Goal: Information Seeking & Learning: Learn about a topic

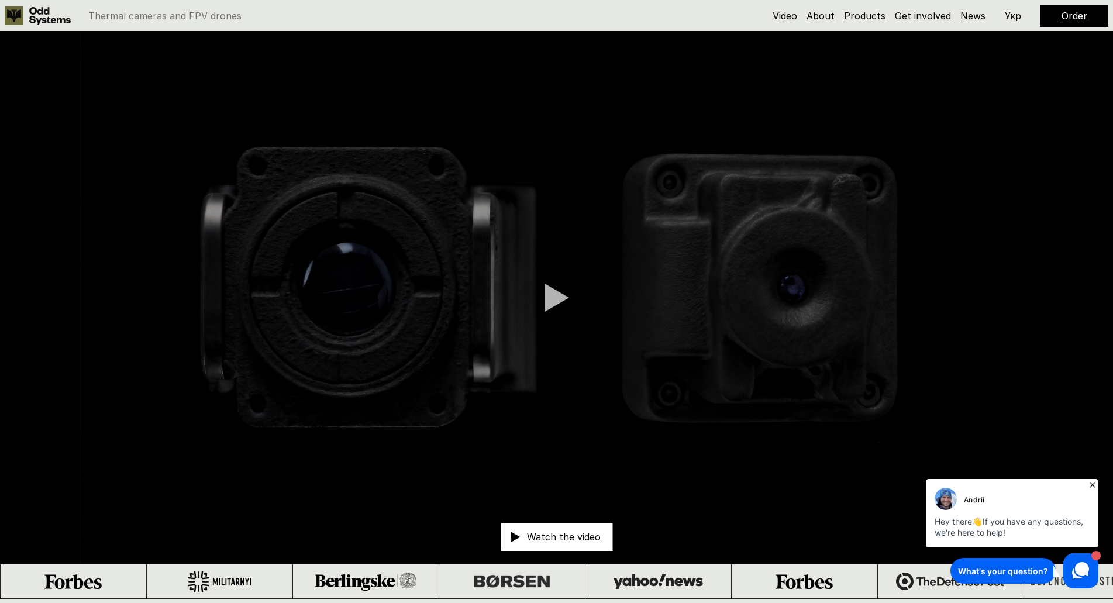
click at [859, 12] on link "Products" at bounding box center [865, 16] width 42 height 12
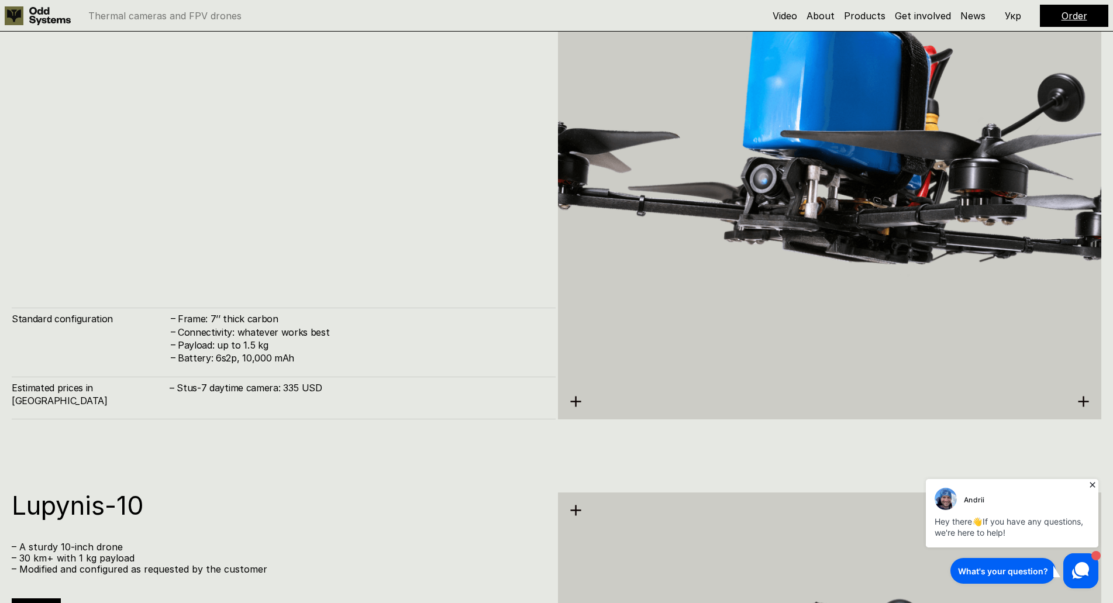
scroll to position [3775, 0]
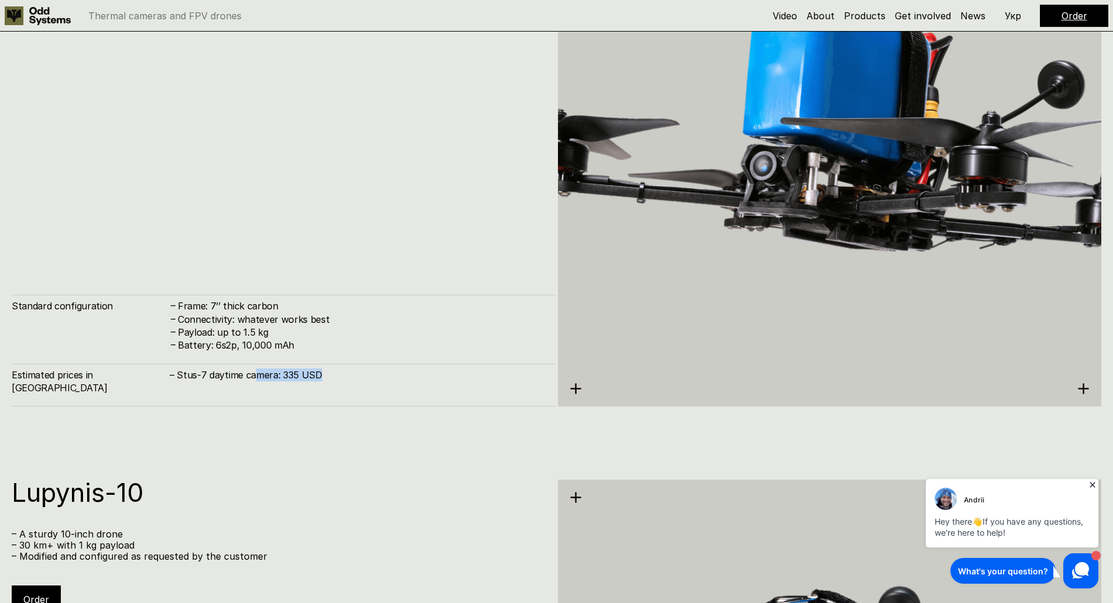
drag, startPoint x: 332, startPoint y: 389, endPoint x: 227, endPoint y: 416, distance: 108.7
click at [238, 381] on h4 "– Stus-7 daytime camera: 335 USD" at bounding box center [357, 374] width 374 height 13
click at [356, 381] on h4 "– Stus-7 daytime camera: 335 USD" at bounding box center [357, 374] width 374 height 13
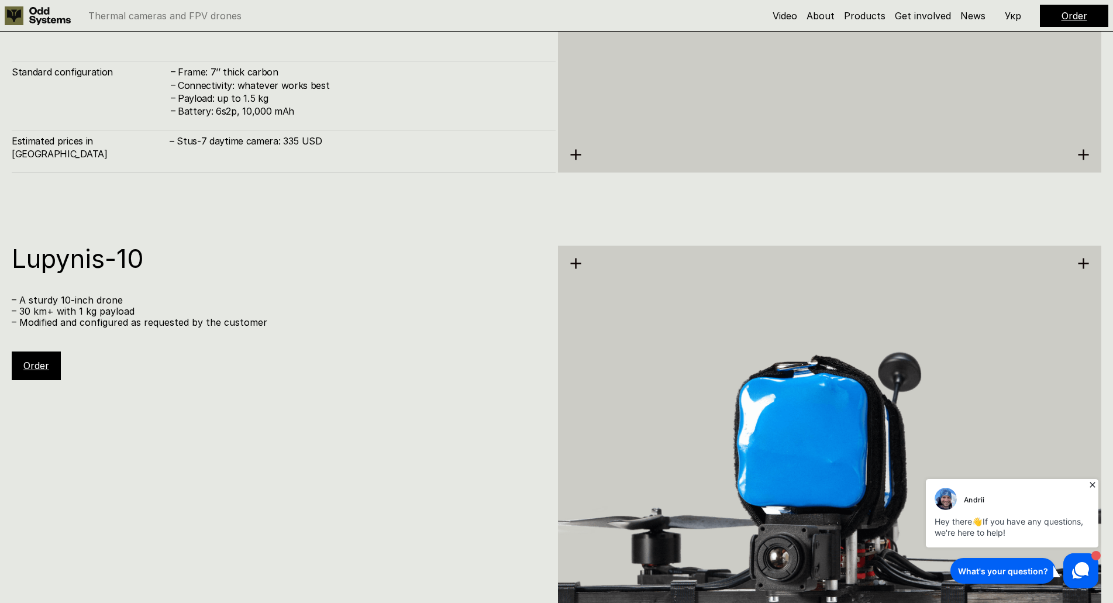
scroll to position [4360, 0]
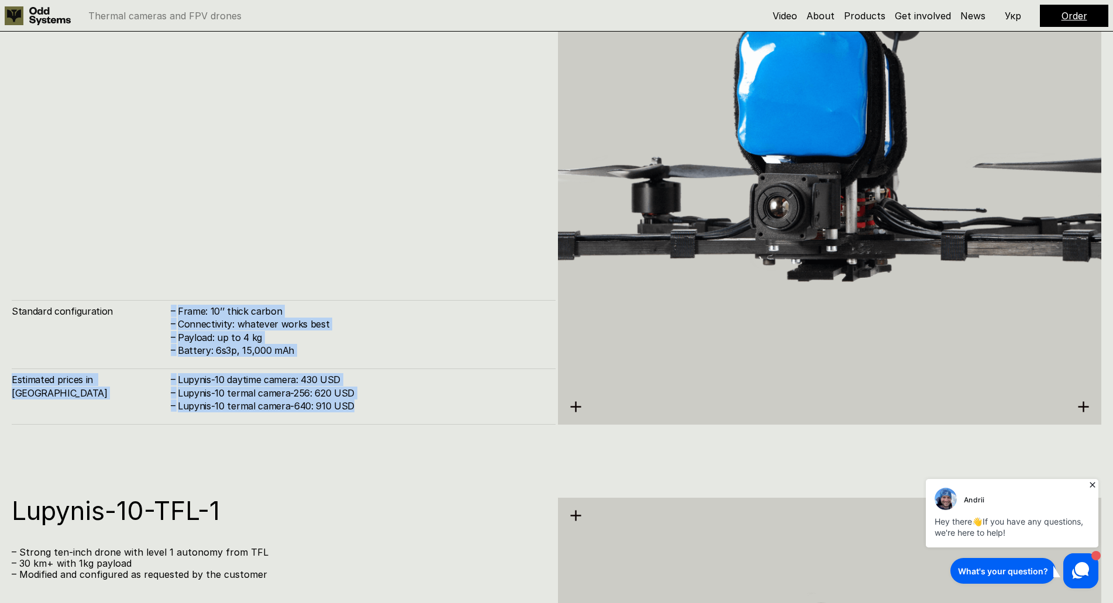
drag, startPoint x: 368, startPoint y: 412, endPoint x: 133, endPoint y: 328, distance: 249.2
click at [133, 328] on div "Standard configuration – Frame: 10’’ thick carbon – Connectivity: whatever work…" at bounding box center [284, 362] width 544 height 125
click at [305, 230] on div "Lupynis-10 – A sturdy 10-inch drone – 30 km+ with 1 kg payload – Modified and c…" at bounding box center [284, 160] width 544 height 530
click at [273, 336] on h4 "Payload: up to 4 kg" at bounding box center [361, 337] width 366 height 13
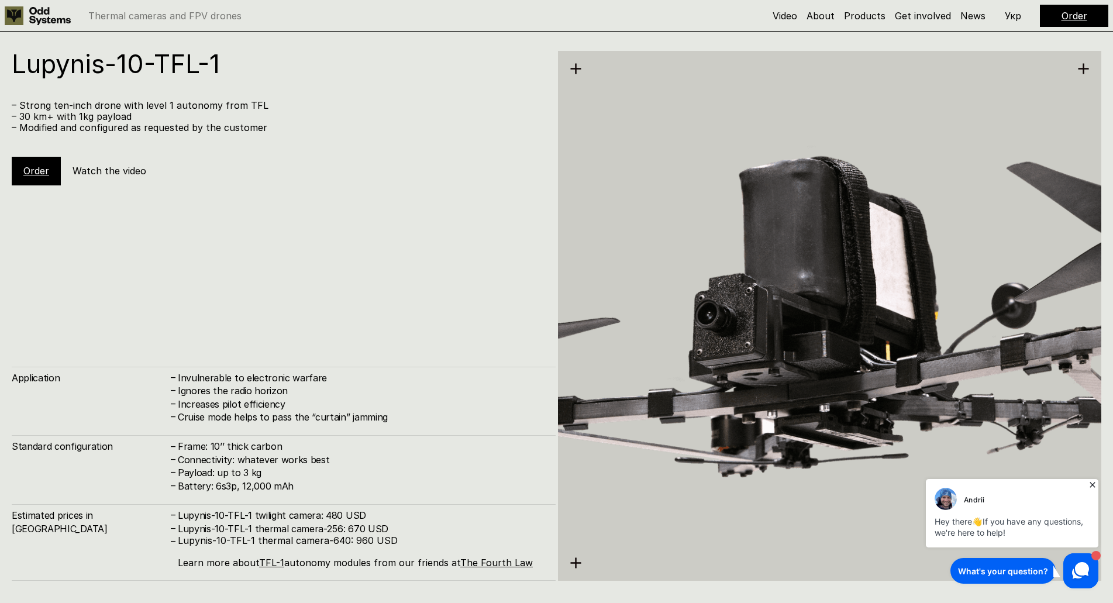
scroll to position [4828, 0]
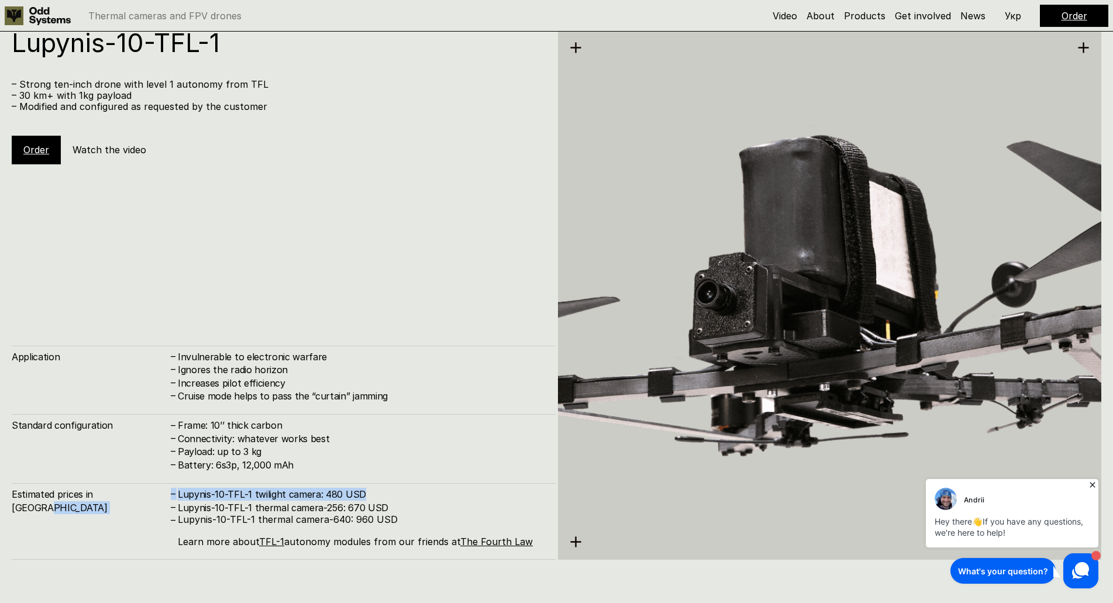
drag, startPoint x: 375, startPoint y: 497, endPoint x: 132, endPoint y: 486, distance: 242.9
click at [132, 486] on div "Estimated prices in [GEOGRAPHIC_DATA] – Lupynis-10-TFL-1 twilight camera: 480 U…" at bounding box center [284, 521] width 544 height 76
click at [396, 305] on div "Lupynis-10-TFL-1 – Strong ten-inch drone with level 1 autonomy from TFL – 30 km…" at bounding box center [284, 295] width 544 height 530
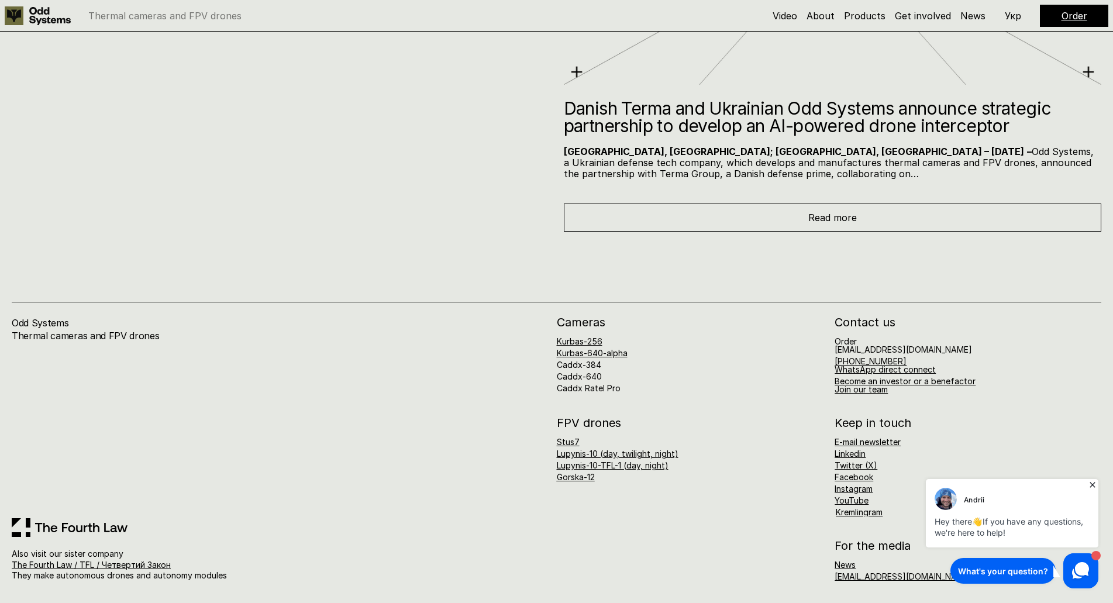
scroll to position [6987, 0]
